Goal: Find specific page/section: Find specific page/section

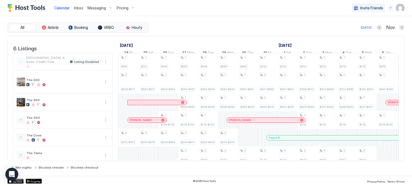
scroll to position [0, 223]
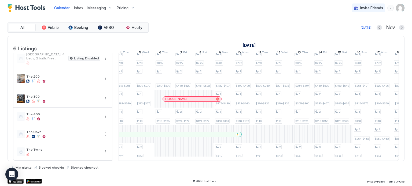
click at [200, 32] on div "All Airbnb Booking VRBO [DEMOGRAPHIC_DATA] [DATE] Nov" at bounding box center [206, 28] width 397 height 10
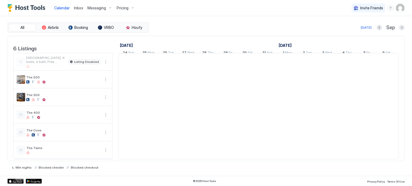
scroll to position [0, 298]
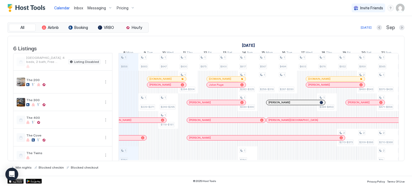
click at [128, 10] on div "Pricing" at bounding box center [125, 7] width 23 height 9
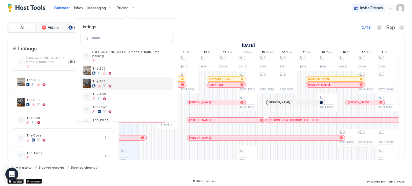
click at [111, 84] on div at bounding box center [109, 85] width 3 height 3
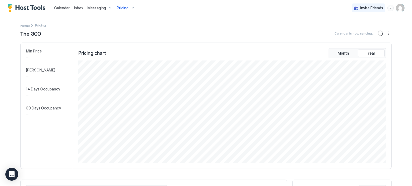
scroll to position [103, 309]
